Goal: Obtain resource: Obtain resource

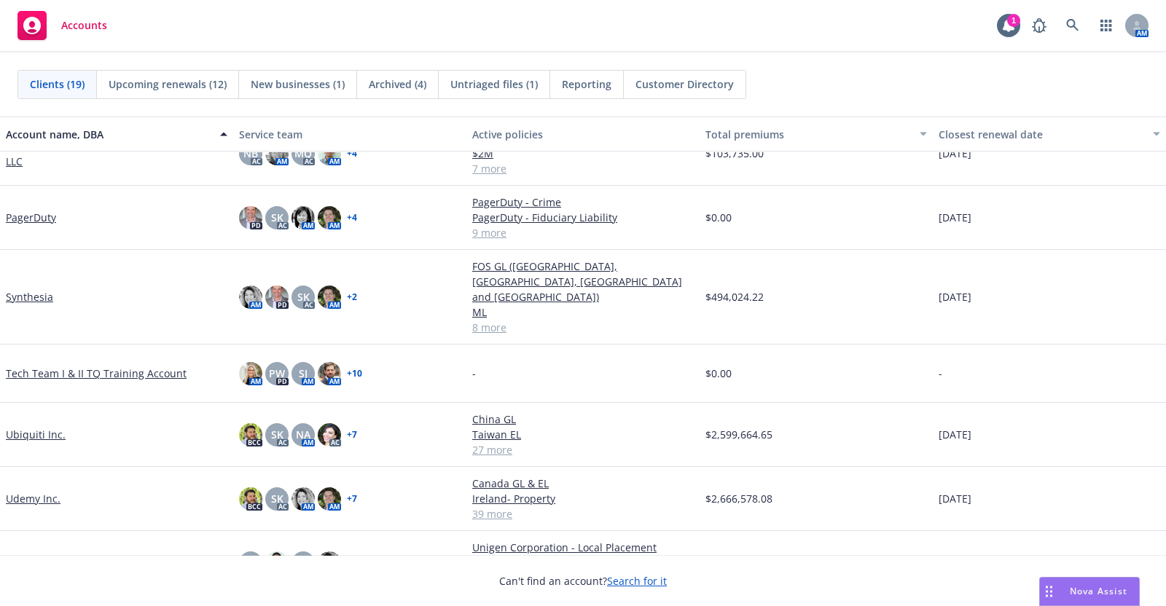
scroll to position [756, 0]
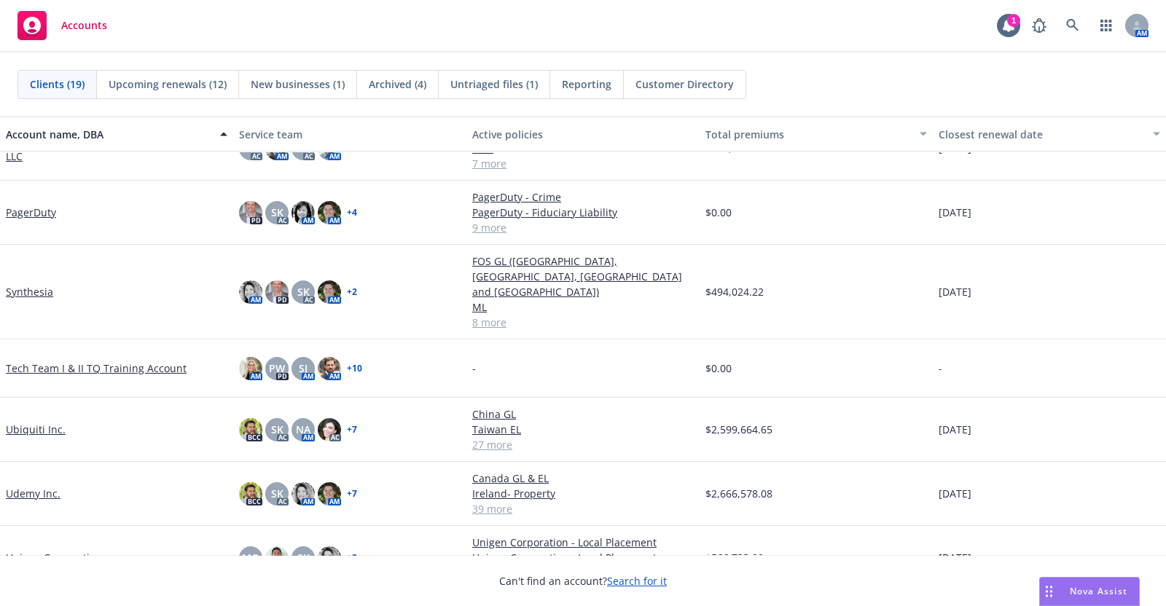
click at [45, 422] on link "Ubiquiti Inc." at bounding box center [36, 429] width 60 height 15
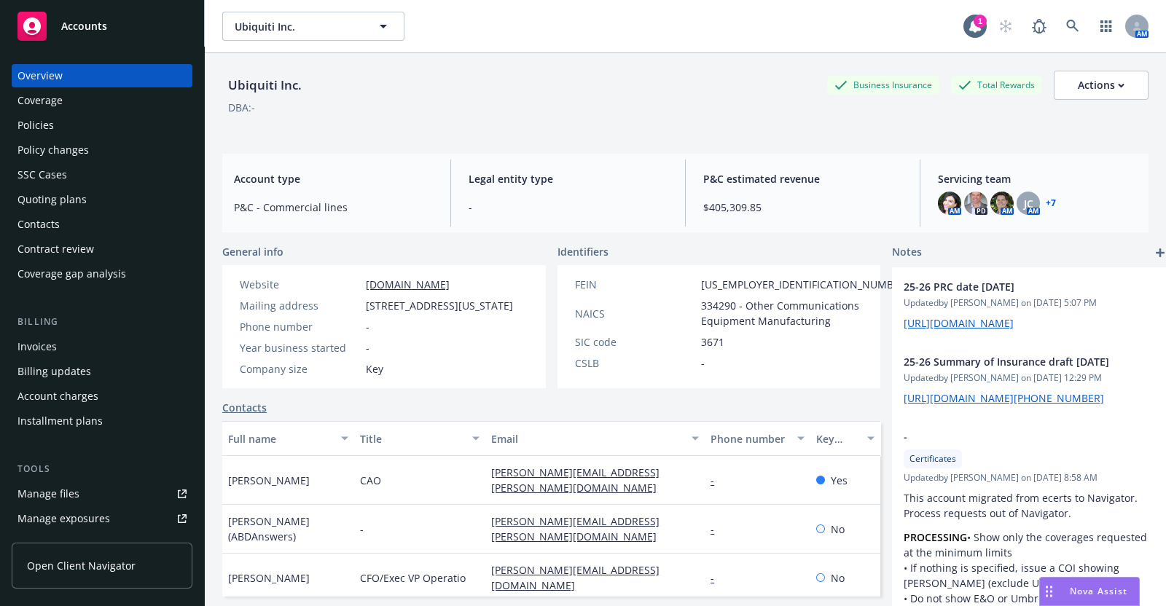
click at [39, 120] on div "Policies" at bounding box center [35, 125] width 36 height 23
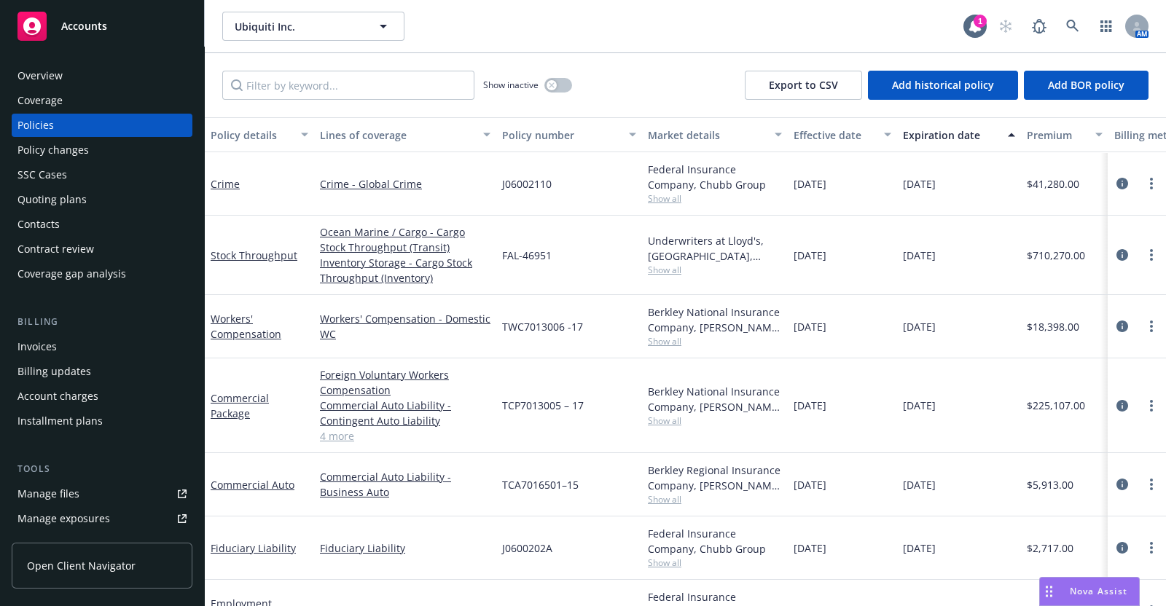
scroll to position [759, 0]
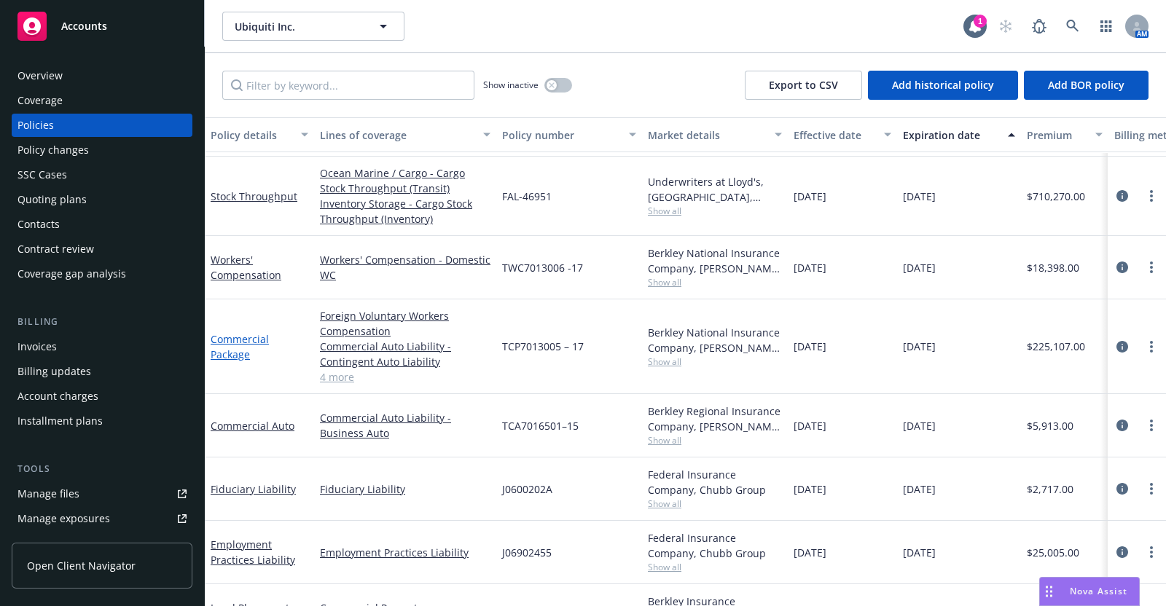
click at [239, 340] on link "Commercial Package" at bounding box center [240, 346] width 58 height 29
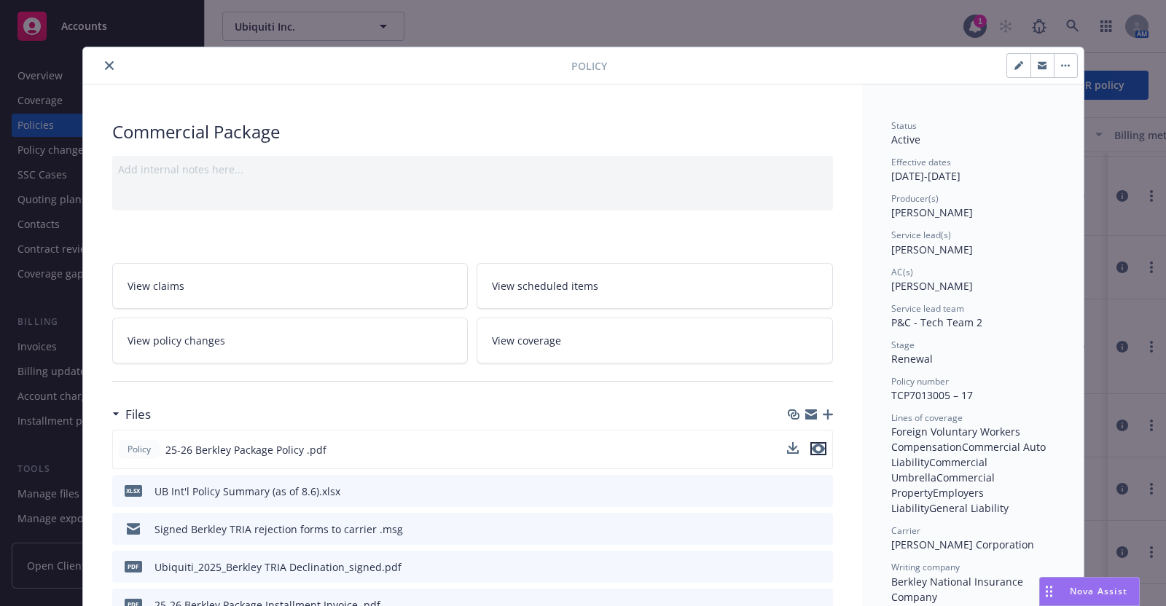
click at [816, 447] on icon "preview file" at bounding box center [818, 449] width 13 height 10
